Goal: Book appointment/travel/reservation

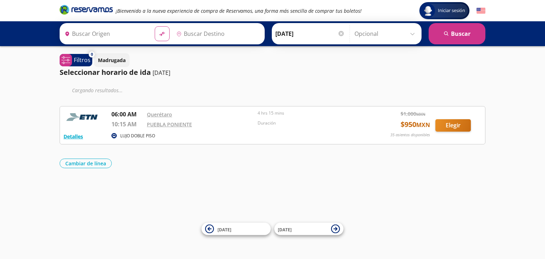
type input "Santiago de Querétaro, [GEOGRAPHIC_DATA]"
type input "[GEOGRAPHIC_DATA], [GEOGRAPHIC_DATA]"
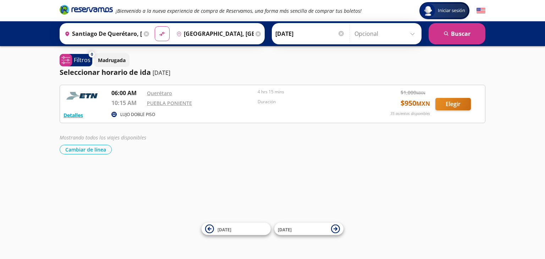
click at [118, 34] on input "Santiago de Querétaro, [GEOGRAPHIC_DATA]" at bounding box center [102, 34] width 80 height 18
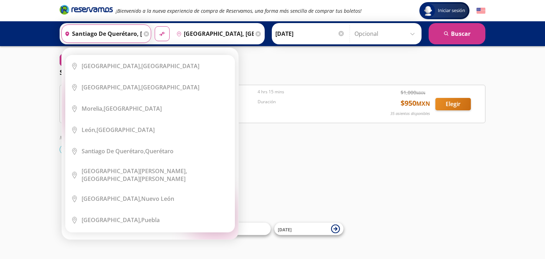
click at [144, 34] on icon at bounding box center [146, 33] width 5 height 5
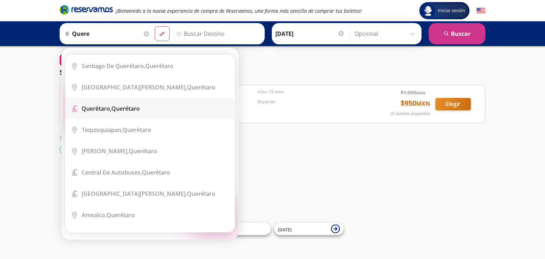
click at [119, 107] on div "Querétaro, Querétaro" at bounding box center [111, 109] width 58 height 8
type input "Querétaro, Querétaro"
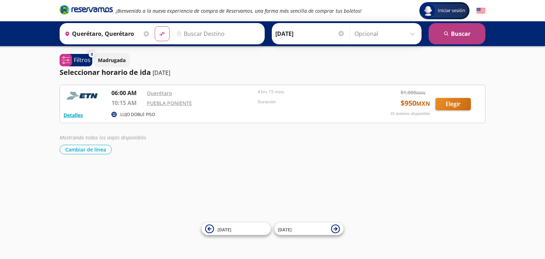
click at [461, 34] on button "search [GEOGRAPHIC_DATA]" at bounding box center [456, 33] width 57 height 21
